Goal: Task Accomplishment & Management: Manage account settings

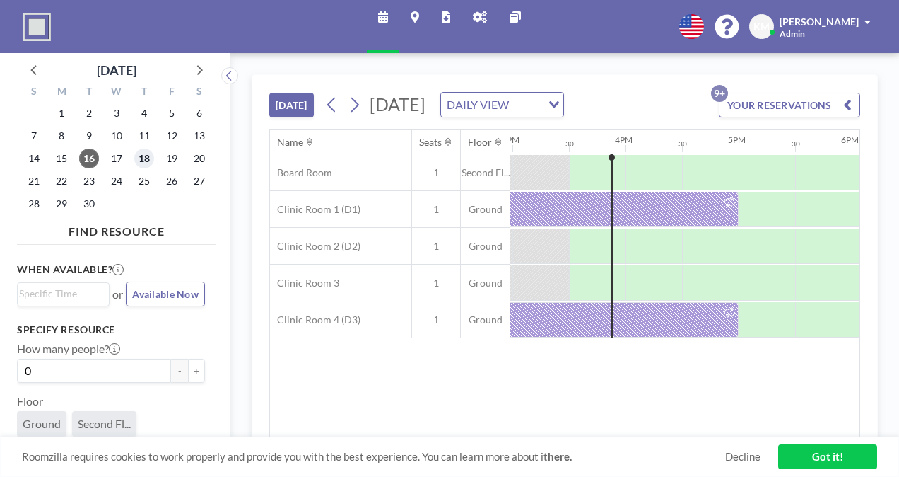
click at [146, 156] on span "18" at bounding box center [144, 158] width 20 height 20
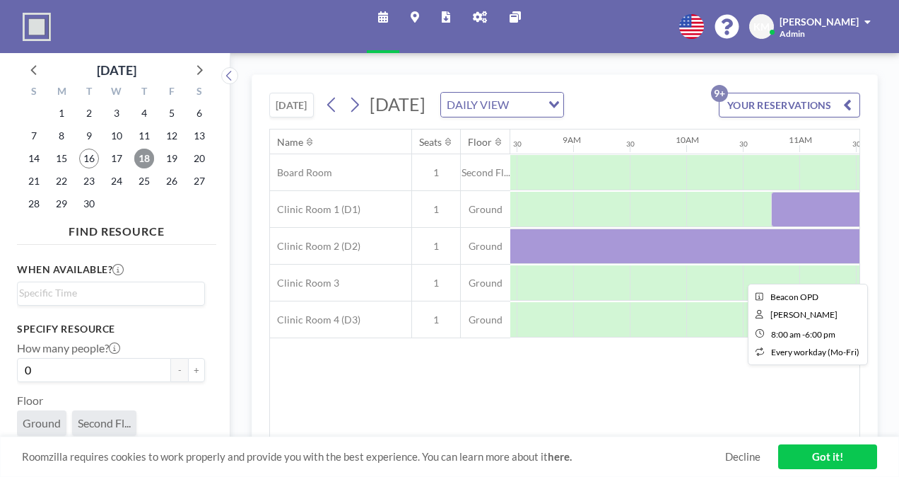
scroll to position [0, 954]
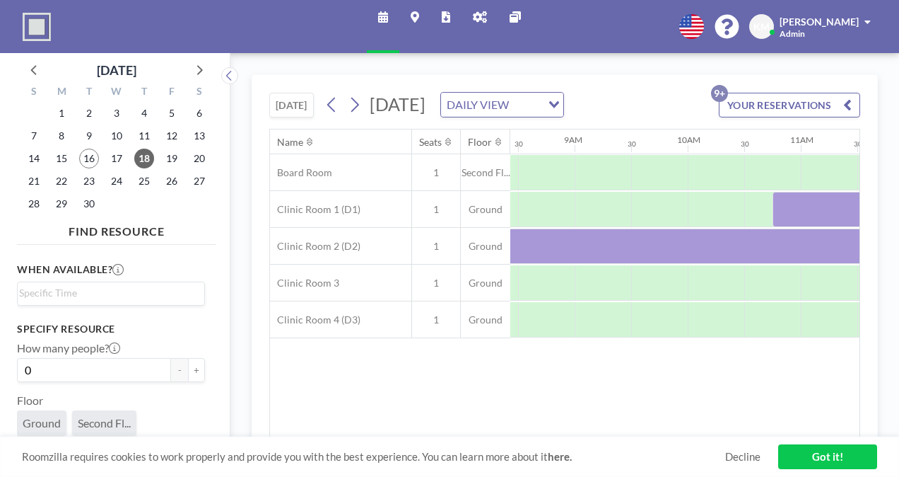
click at [122, 191] on div "24" at bounding box center [117, 181] width 28 height 23
click at [119, 185] on span "24" at bounding box center [117, 181] width 20 height 20
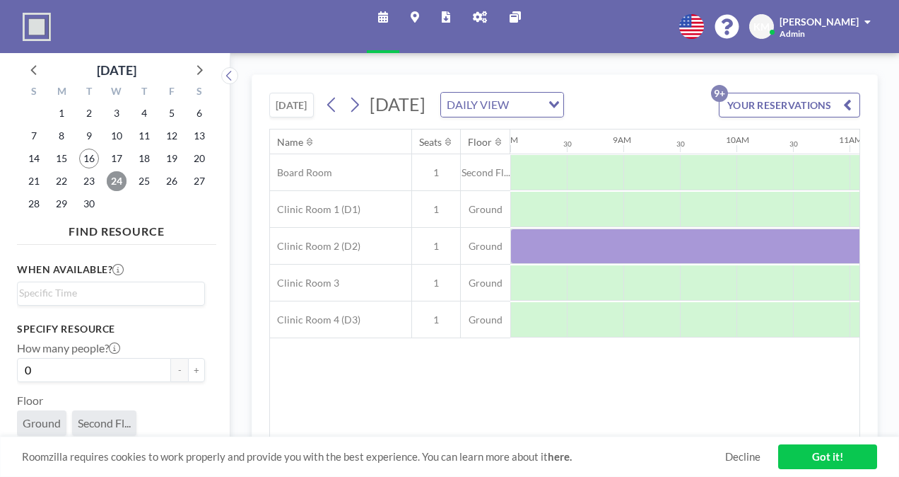
scroll to position [0, 910]
click at [170, 151] on span "19" at bounding box center [172, 158] width 20 height 20
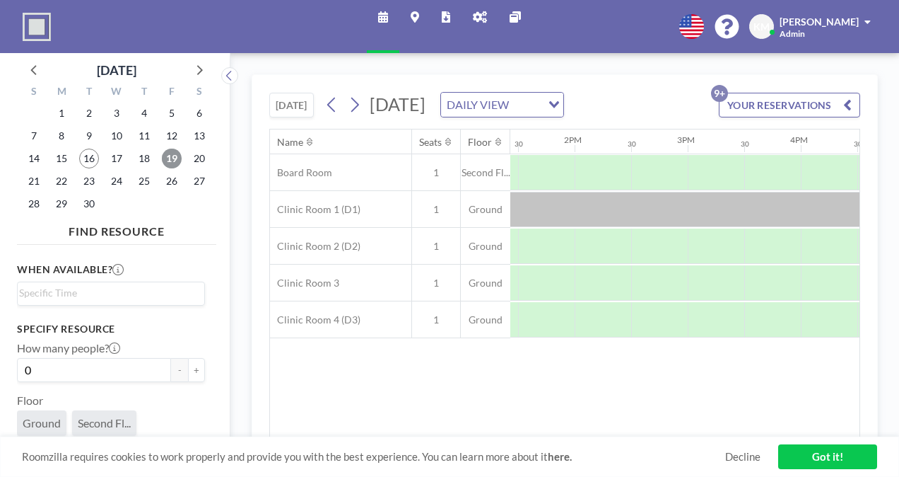
scroll to position [0, 1522]
click at [34, 180] on span "21" at bounding box center [34, 181] width 20 height 20
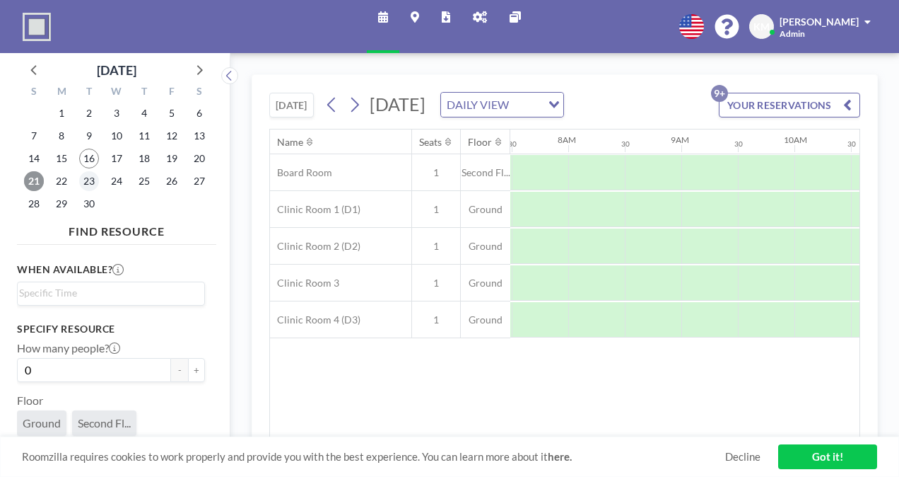
scroll to position [0, 848]
click at [65, 182] on span "22" at bounding box center [62, 181] width 20 height 20
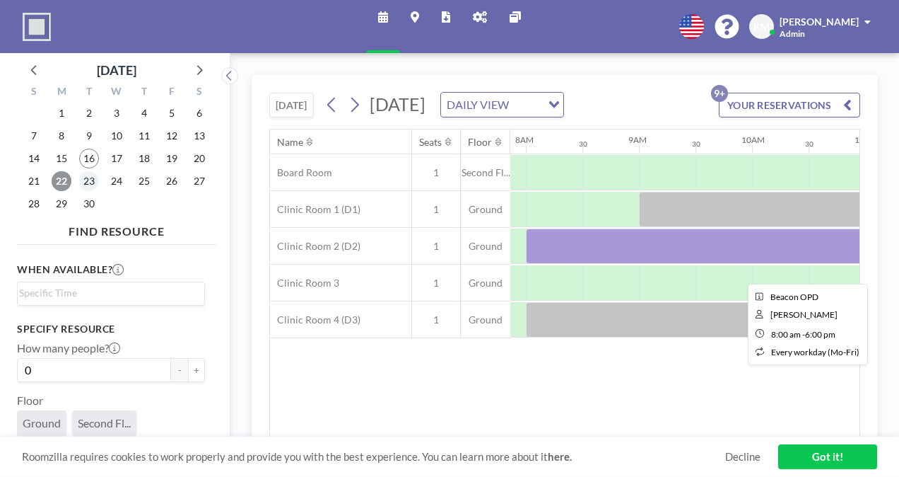
scroll to position [0, 891]
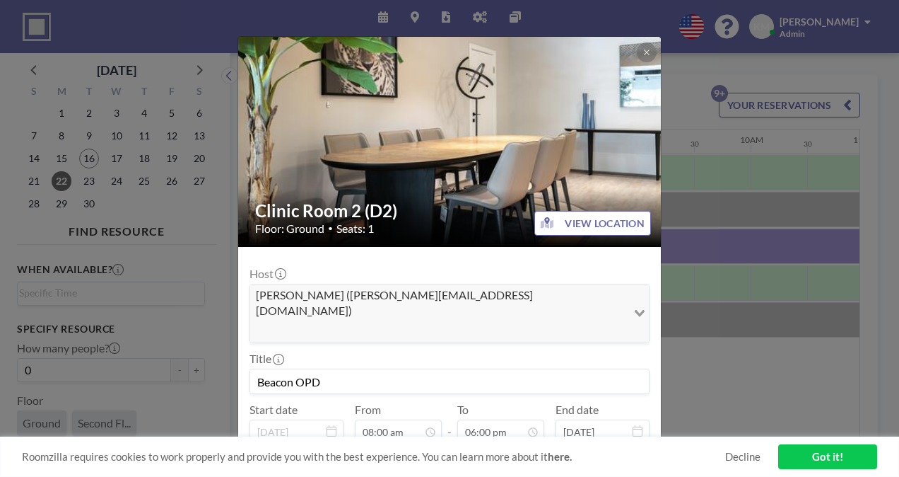
scroll to position [81, 0]
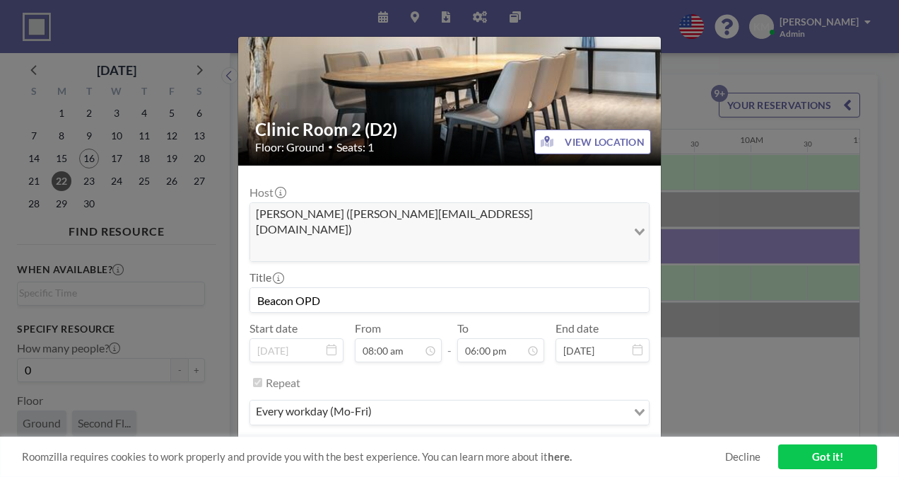
click at [521, 442] on button "REMOVE" at bounding box center [527, 454] width 56 height 25
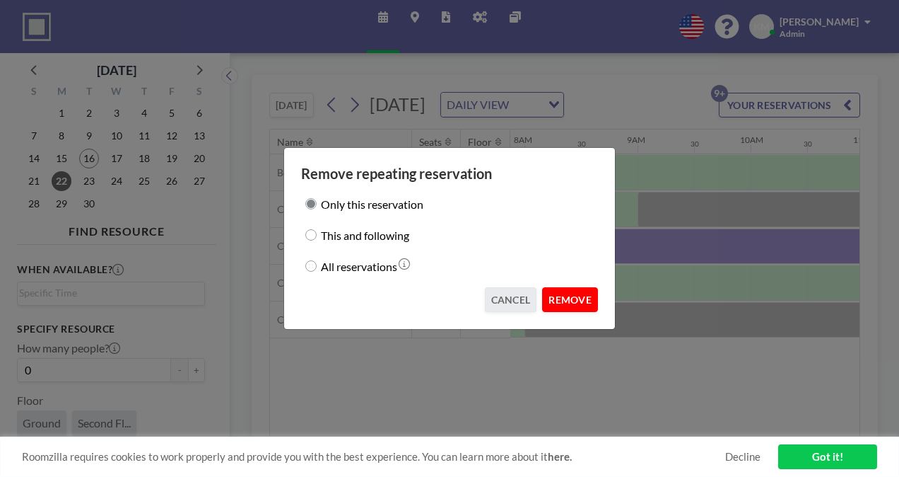
click at [588, 306] on button "REMOVE" at bounding box center [570, 299] width 56 height 25
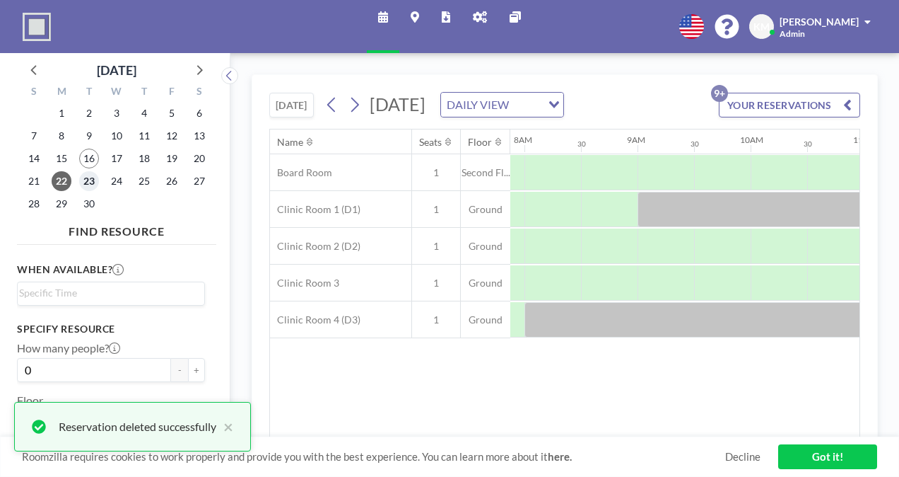
click at [91, 187] on span "23" at bounding box center [89, 181] width 20 height 20
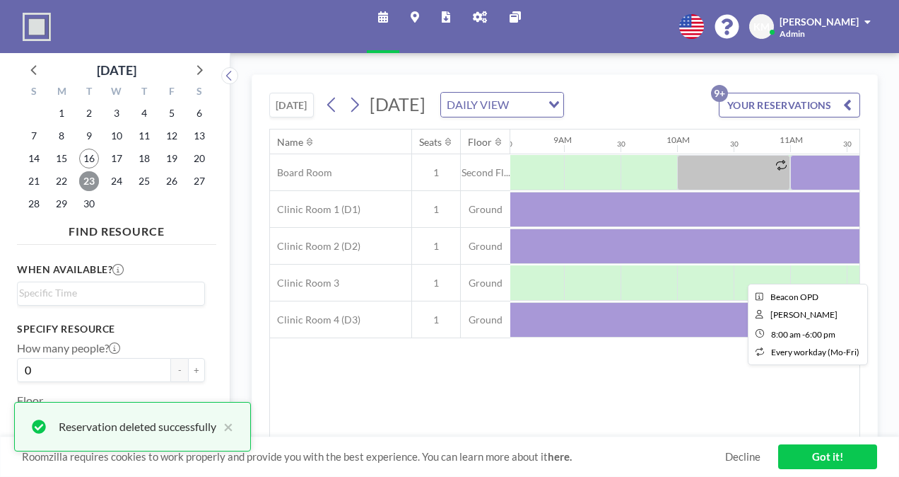
scroll to position [0, 965]
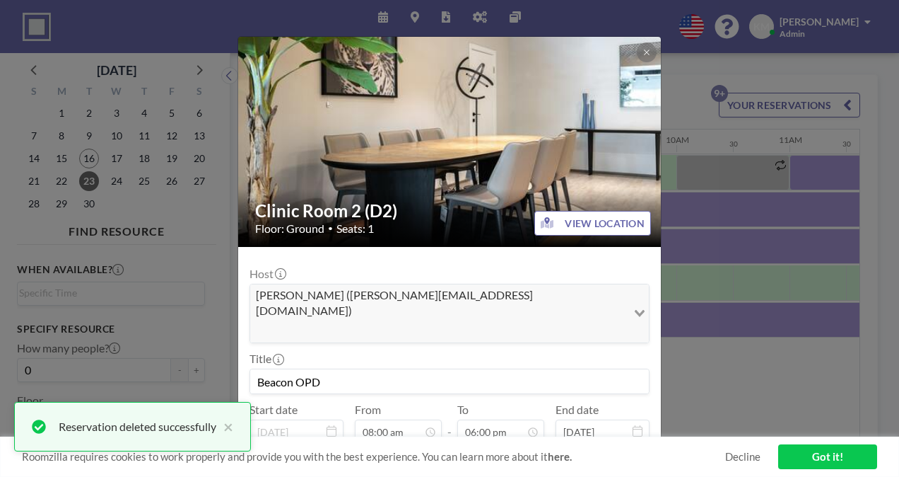
scroll to position [81, 0]
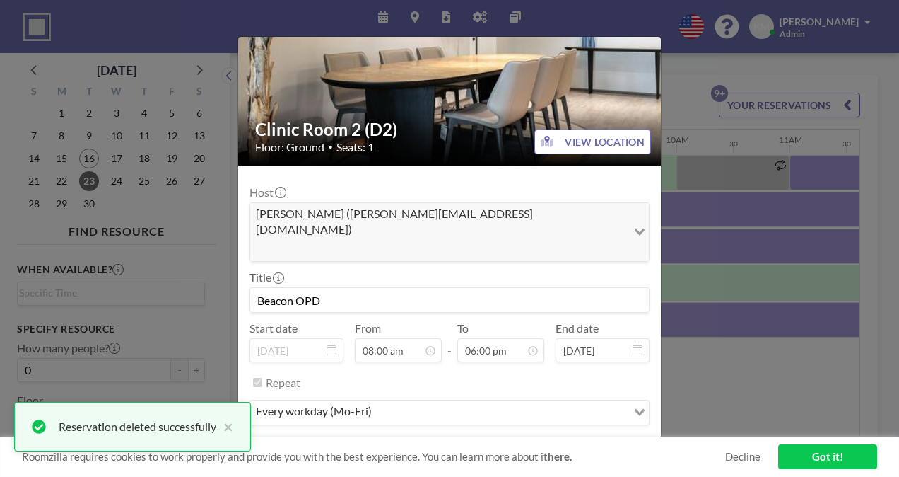
click at [511, 402] on form "Host [PERSON_NAME] ([PERSON_NAME][EMAIL_ADDRESS][DOMAIN_NAME]) Loading... Title…" at bounding box center [449, 321] width 423 height 313
click at [520, 442] on button "REMOVE" at bounding box center [527, 454] width 56 height 25
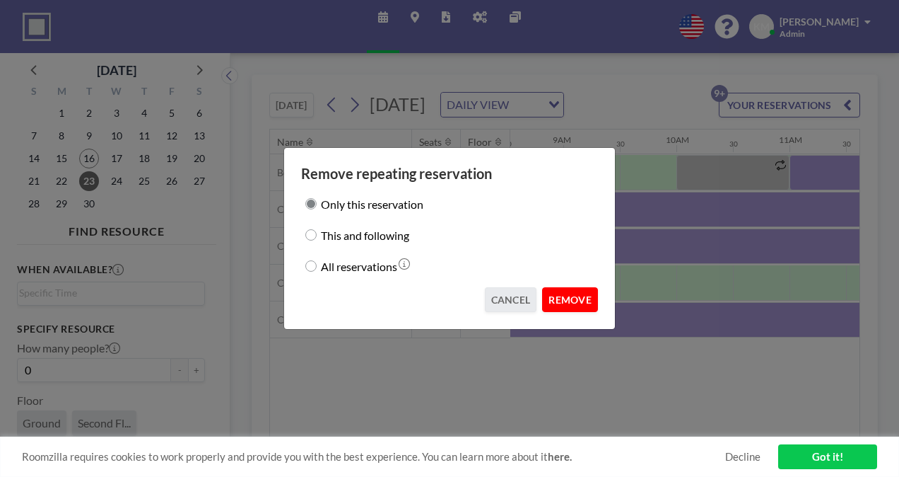
click at [574, 305] on button "REMOVE" at bounding box center [570, 299] width 56 height 25
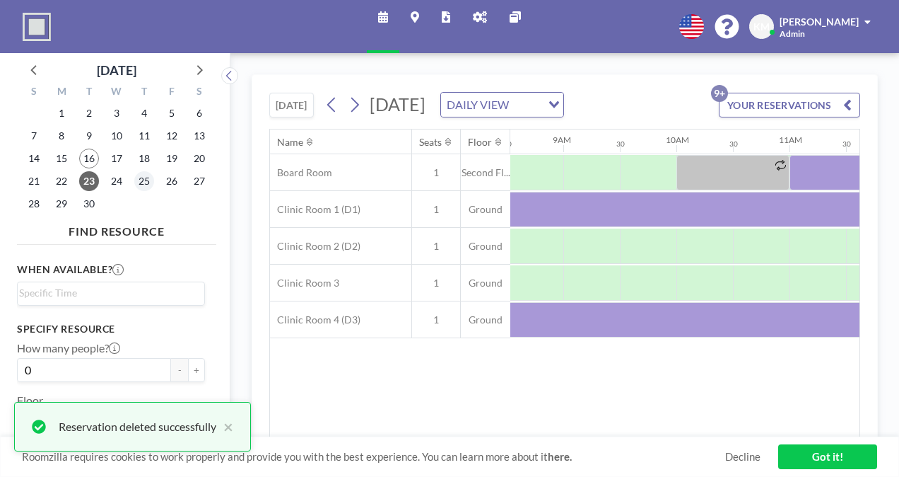
drag, startPoint x: 160, startPoint y: 180, endPoint x: 148, endPoint y: 180, distance: 11.3
click at [148, 180] on div "S M T W T F S 31 1 2 3 4 5 6 7 8 9 10 11 12 13 14 15 16 17 18 19 20 21 22 23 24…" at bounding box center [116, 149] width 199 height 139
click at [148, 180] on span "25" at bounding box center [144, 181] width 20 height 20
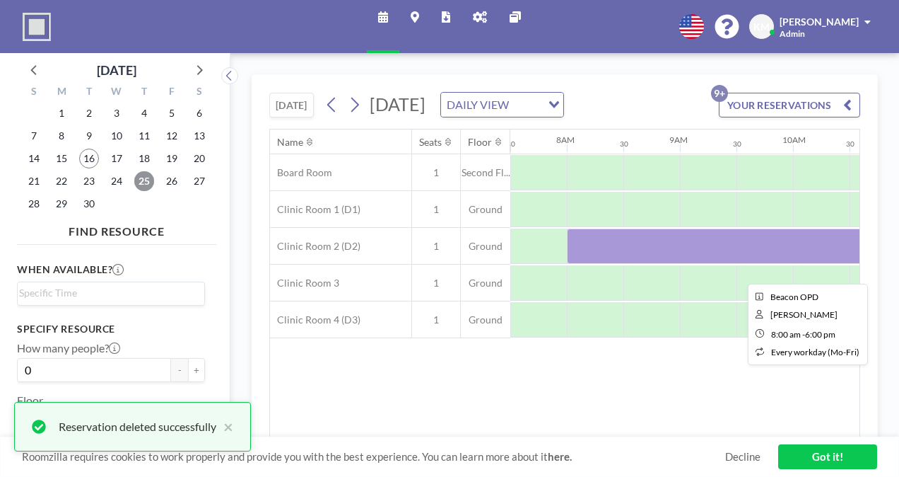
scroll to position [0, 877]
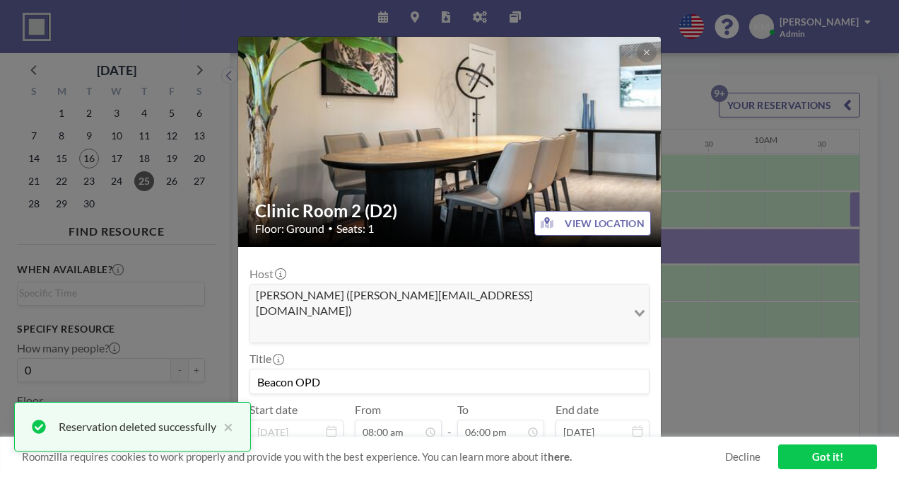
scroll to position [81, 0]
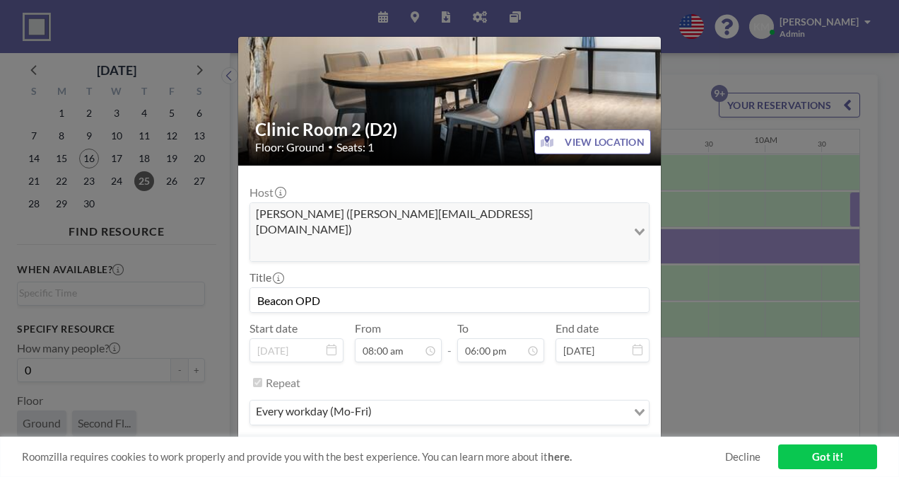
click at [510, 442] on button "REMOVE" at bounding box center [527, 454] width 56 height 25
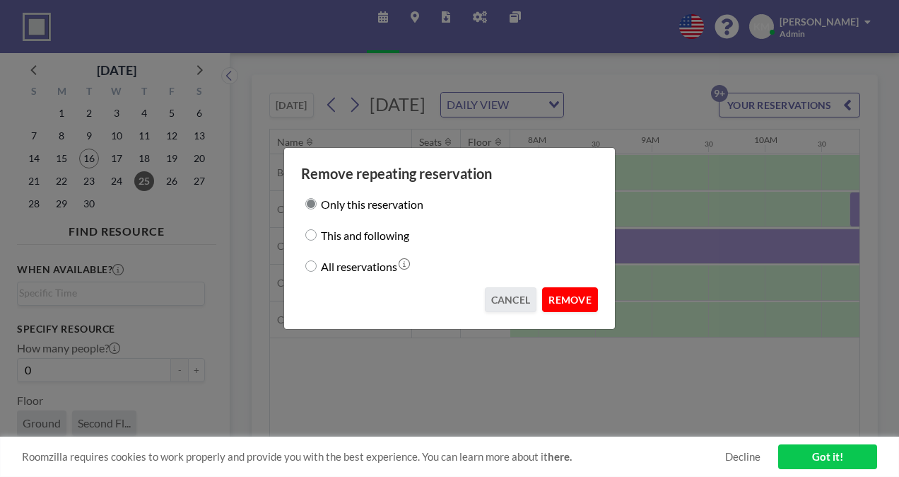
click at [578, 291] on button "REMOVE" at bounding box center [570, 299] width 56 height 25
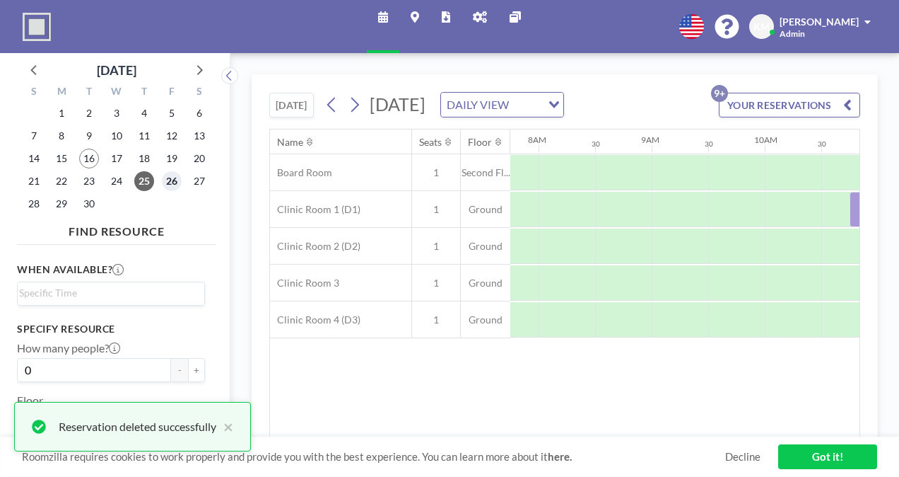
click at [177, 178] on span "26" at bounding box center [172, 181] width 20 height 20
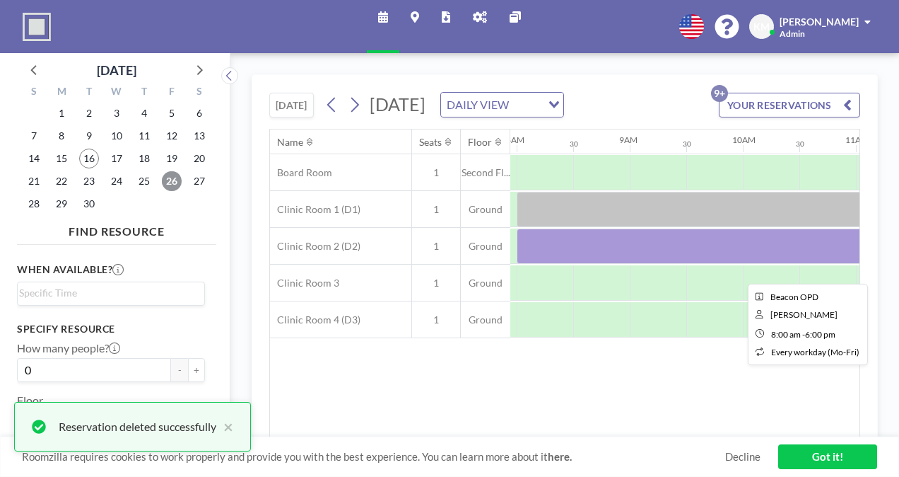
scroll to position [0, 899]
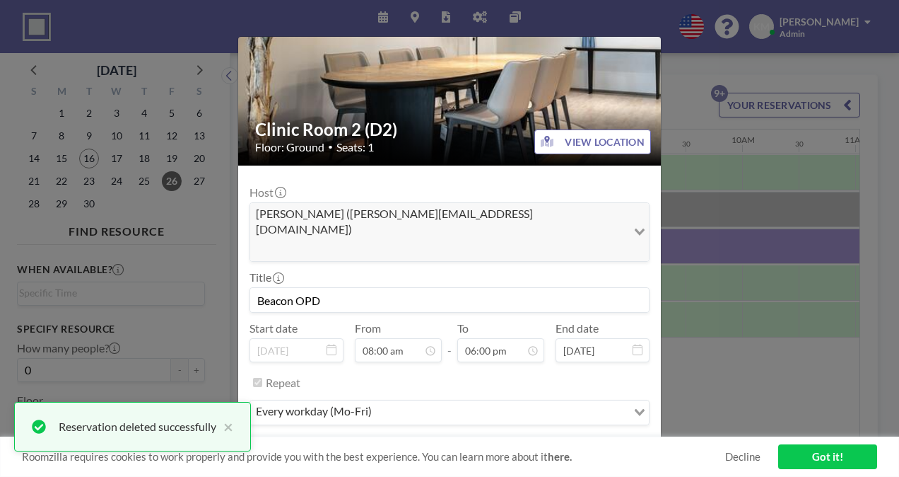
scroll to position [906, 0]
click at [515, 442] on button "REMOVE" at bounding box center [527, 454] width 56 height 25
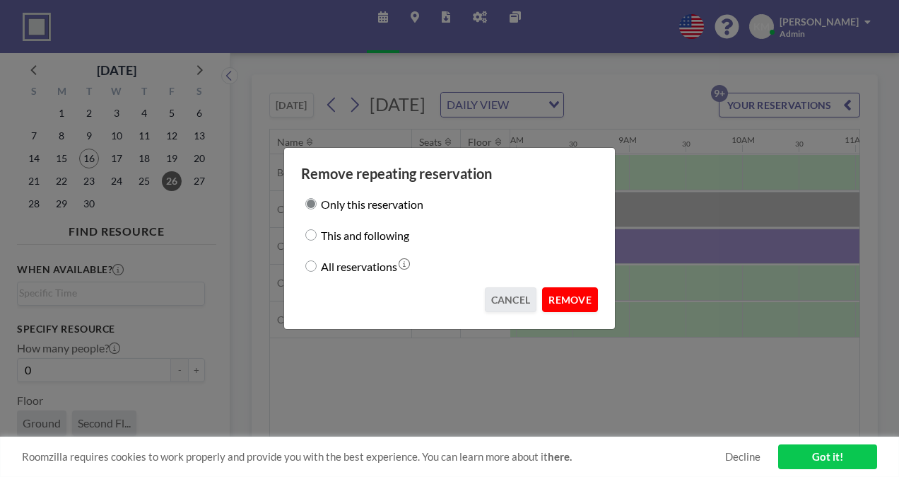
click at [557, 304] on button "REMOVE" at bounding box center [570, 299] width 56 height 25
